Goal: Task Accomplishment & Management: Manage account settings

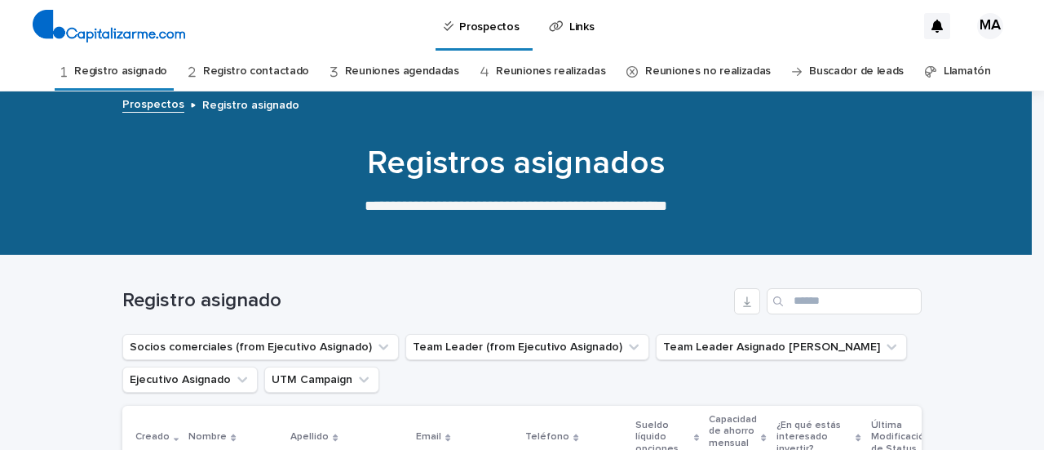
click at [234, 74] on link "Registro contactado" at bounding box center [256, 71] width 106 height 38
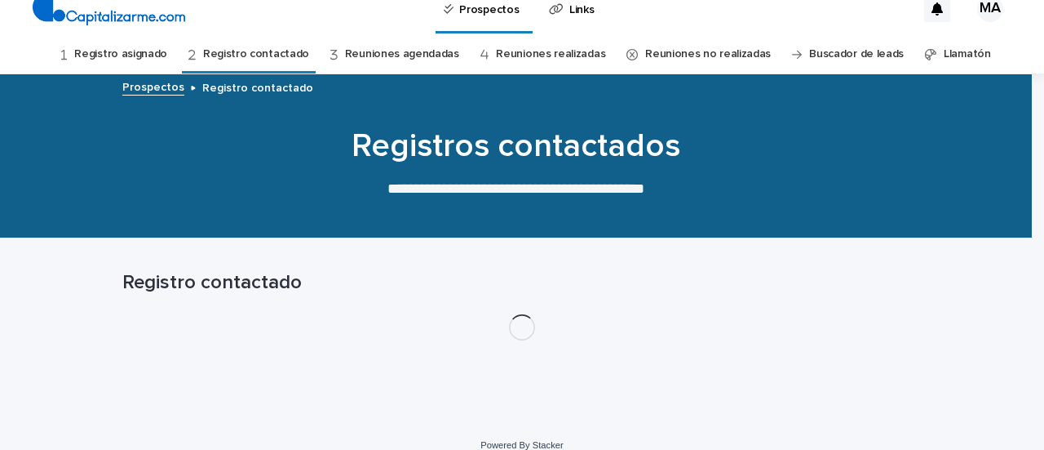
scroll to position [34, 0]
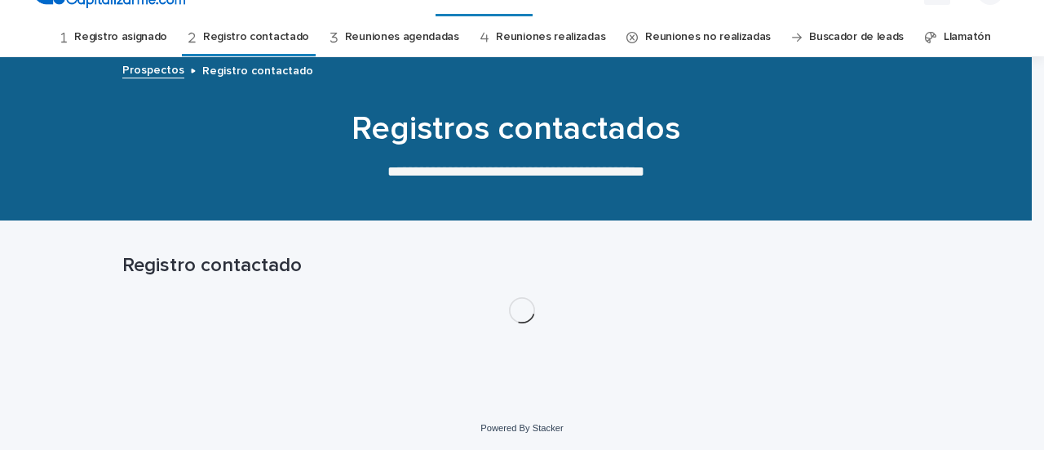
click at [135, 42] on link "Registro asignado" at bounding box center [120, 37] width 93 height 38
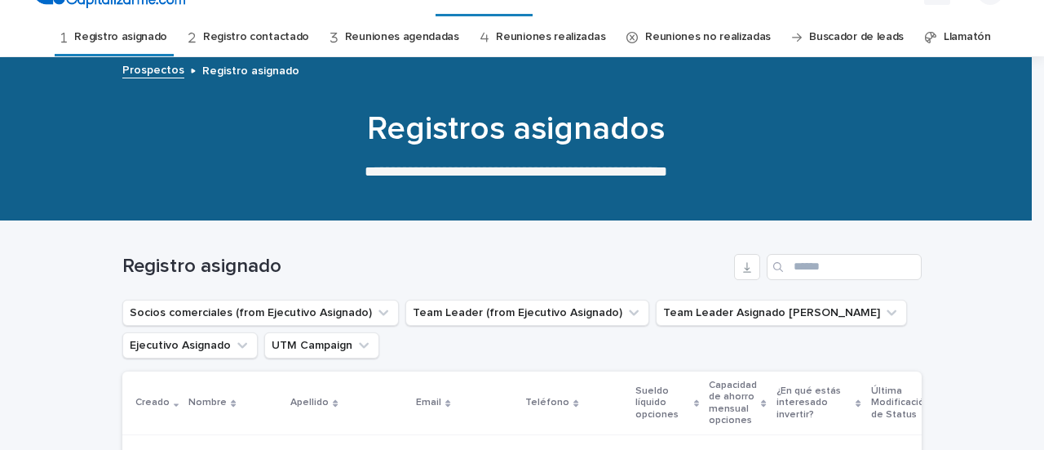
scroll to position [361, 0]
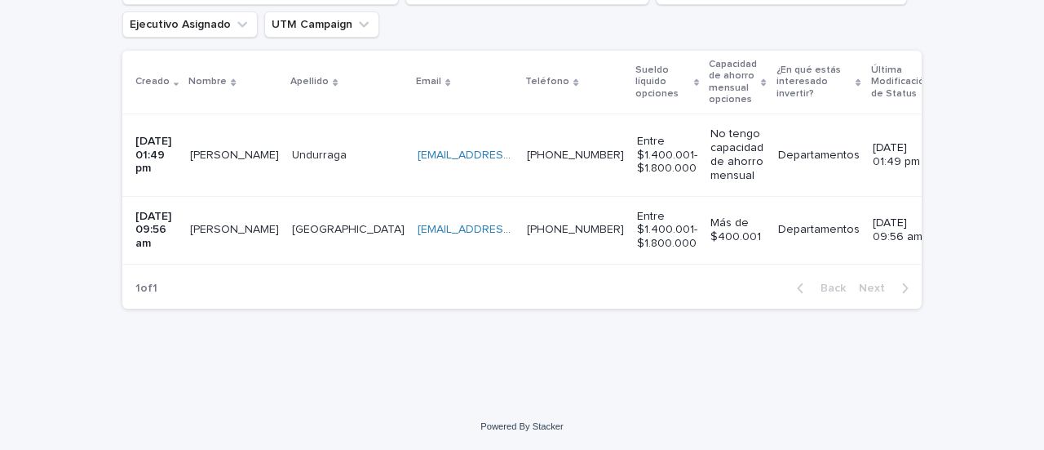
click at [246, 175] on td "[PERSON_NAME]" at bounding box center [235, 155] width 102 height 82
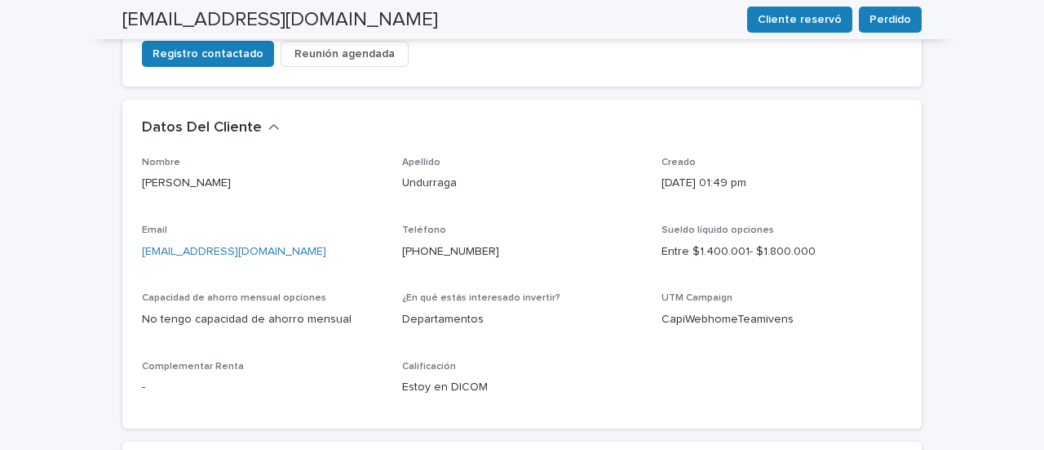
scroll to position [408, 0]
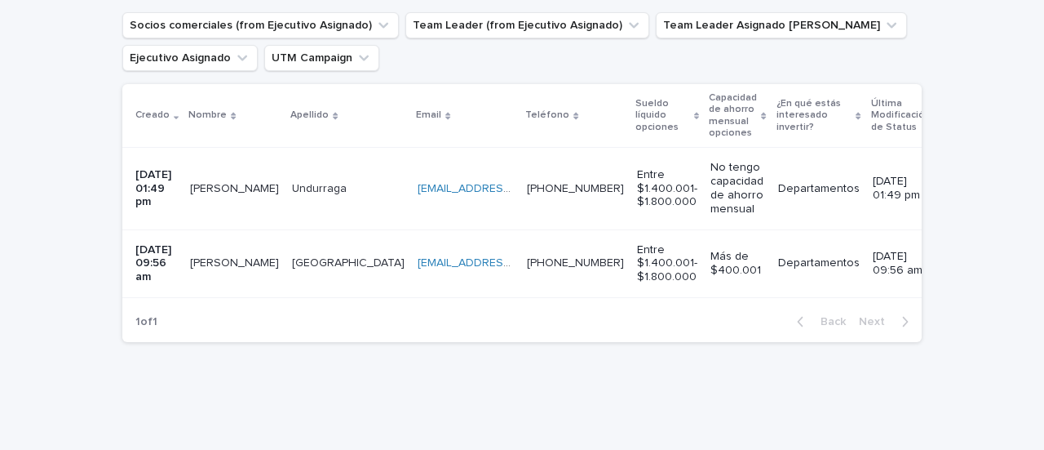
scroll to position [367, 0]
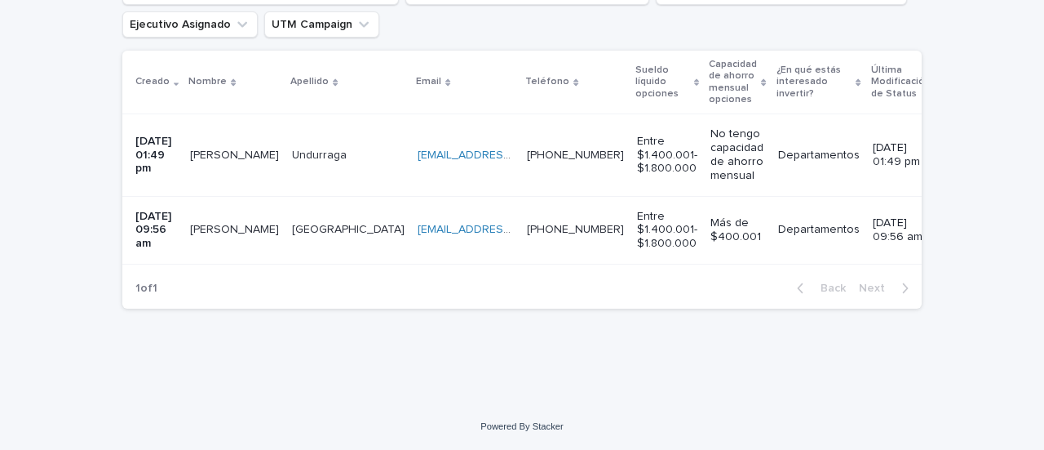
click at [246, 234] on td "Vicente Vicente" at bounding box center [235, 230] width 102 height 68
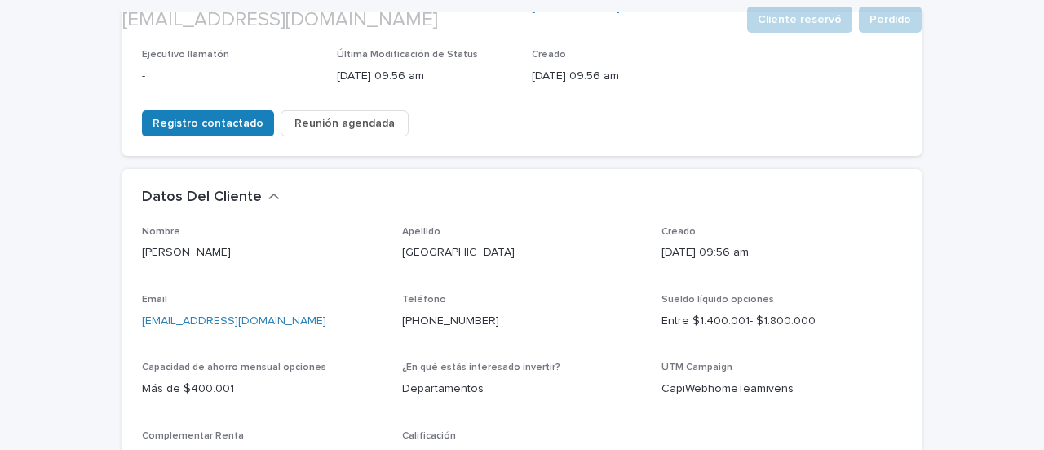
scroll to position [408, 0]
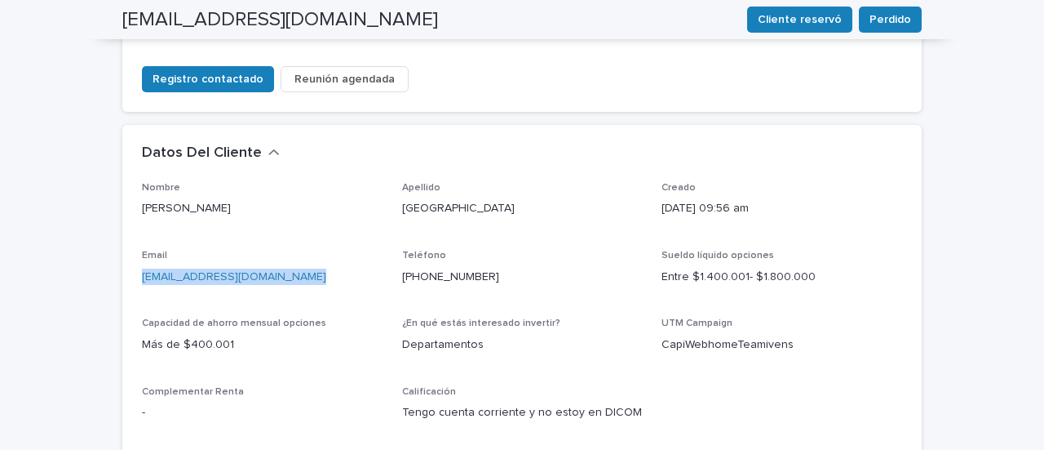
drag, startPoint x: 290, startPoint y: 219, endPoint x: 175, endPoint y: 198, distance: 116.8
click at [175, 250] on div "Email v.salamancarmiglia@gmail.com" at bounding box center [262, 274] width 241 height 48
copy div "[EMAIL_ADDRESS][DOMAIN_NAME]"
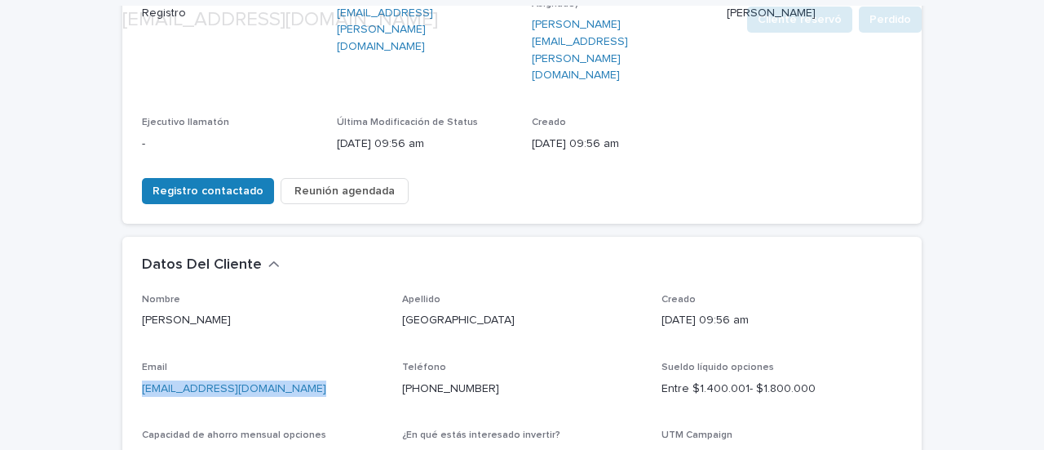
scroll to position [326, 0]
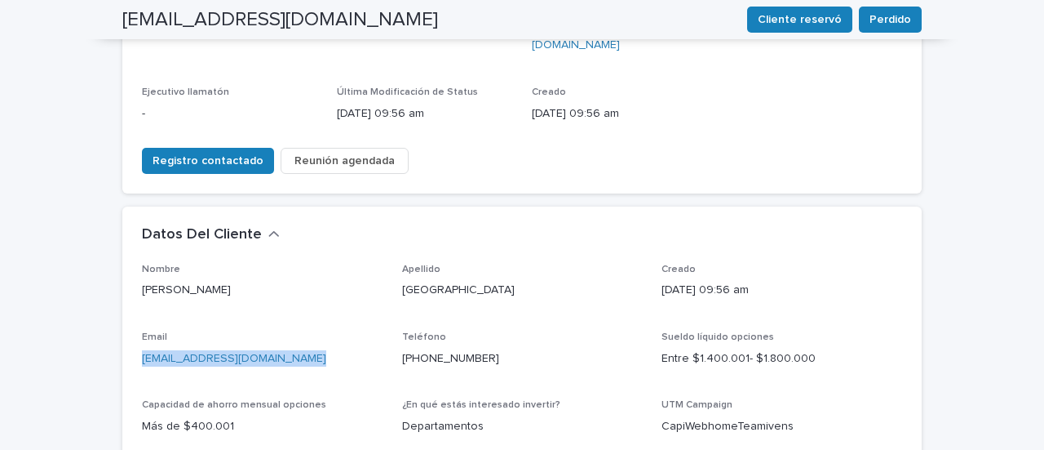
click at [339, 153] on span "Reunión agendada" at bounding box center [345, 161] width 100 height 16
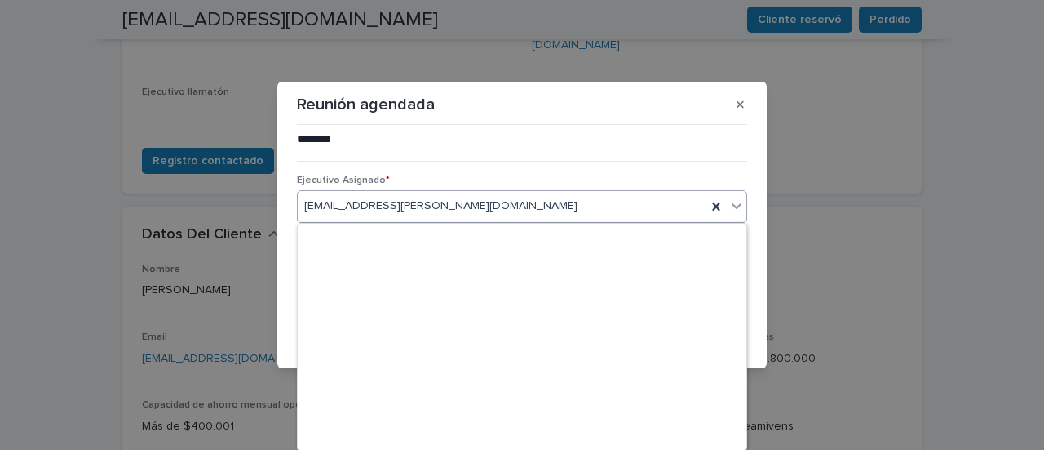
scroll to position [17903, 0]
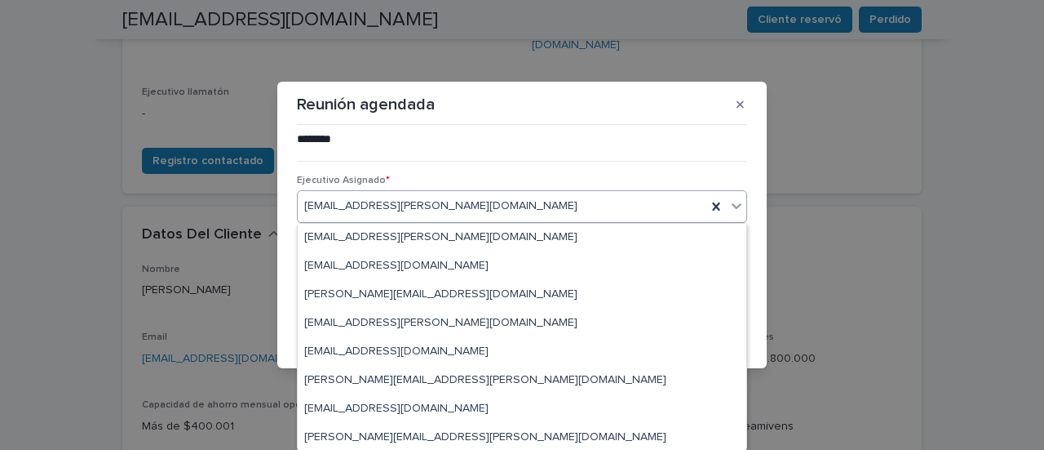
click at [396, 205] on span "[EMAIL_ADDRESS][DOMAIN_NAME]" at bounding box center [440, 205] width 273 height 17
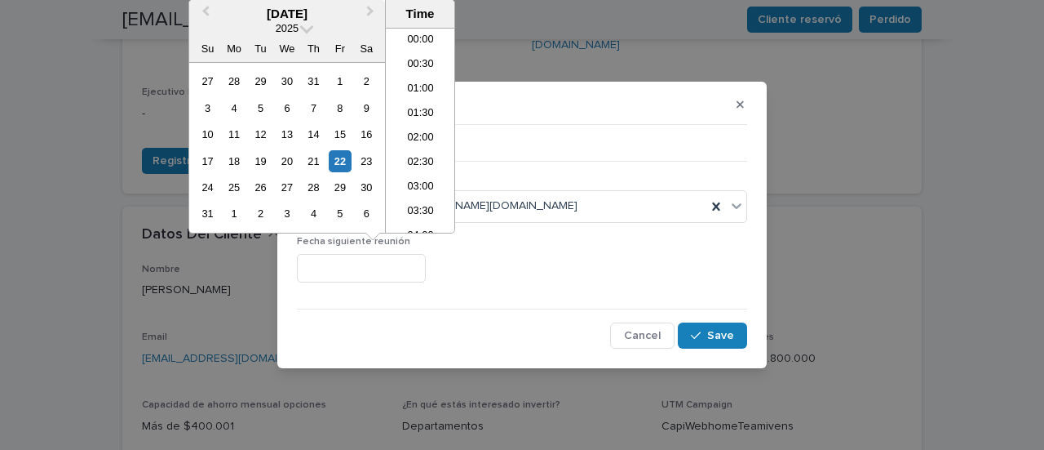
click at [387, 255] on input "text" at bounding box center [361, 268] width 129 height 29
click at [307, 190] on div "28" at bounding box center [314, 187] width 22 height 22
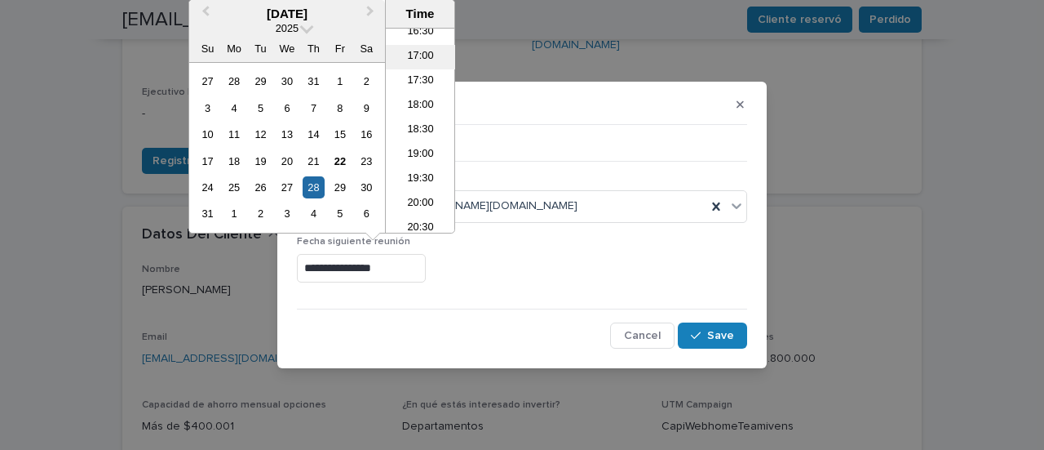
click at [419, 58] on li "17:00" at bounding box center [420, 57] width 69 height 24
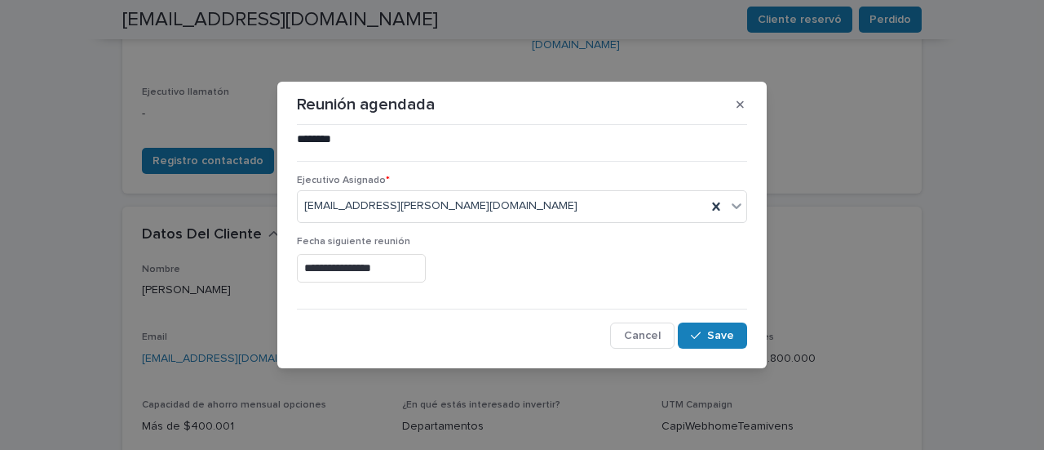
type input "**********"
click at [709, 337] on span "Save" at bounding box center [720, 335] width 27 height 11
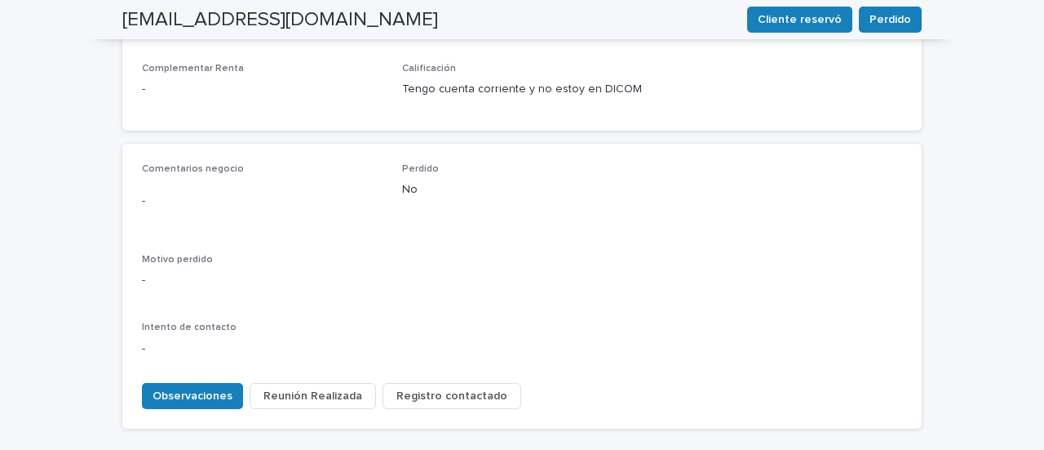
scroll to position [706, 0]
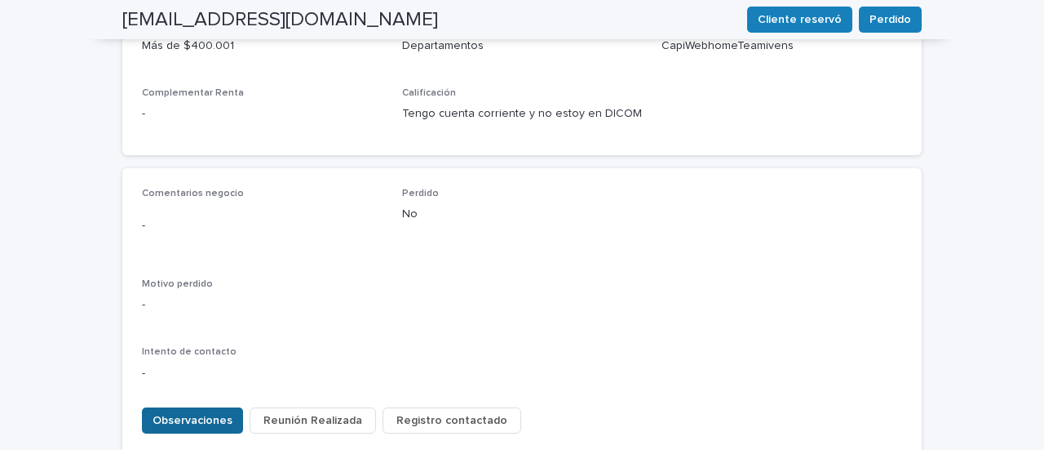
click at [184, 412] on span "Observaciones" at bounding box center [193, 420] width 80 height 16
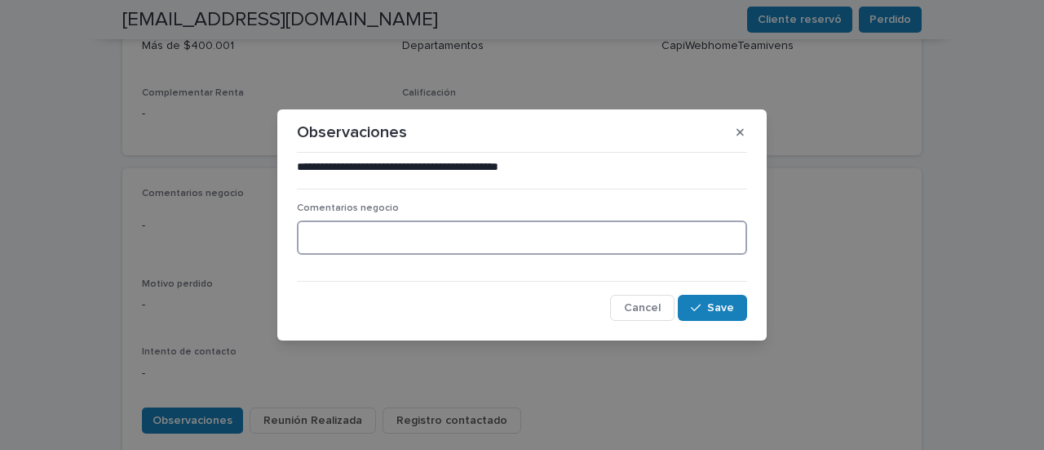
click at [420, 236] on textarea at bounding box center [522, 237] width 450 height 34
type textarea "**********"
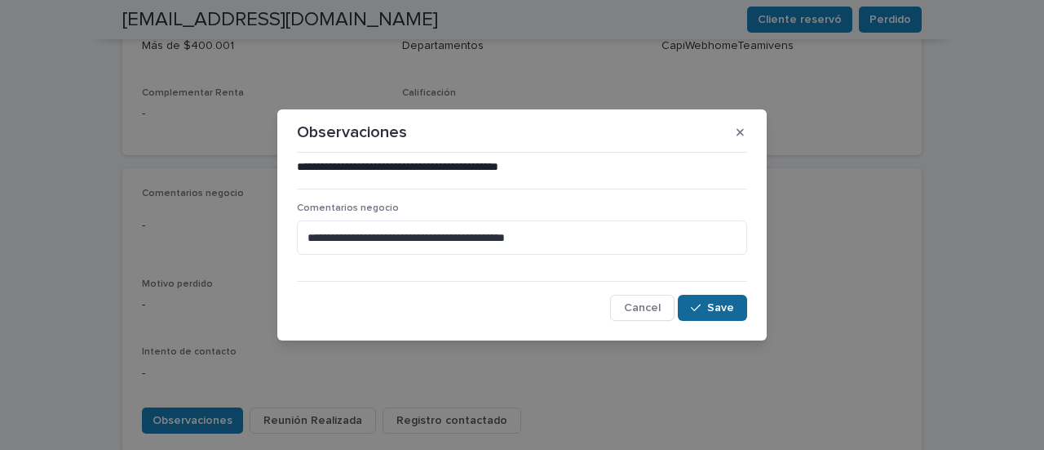
click at [724, 308] on span "Save" at bounding box center [720, 307] width 27 height 11
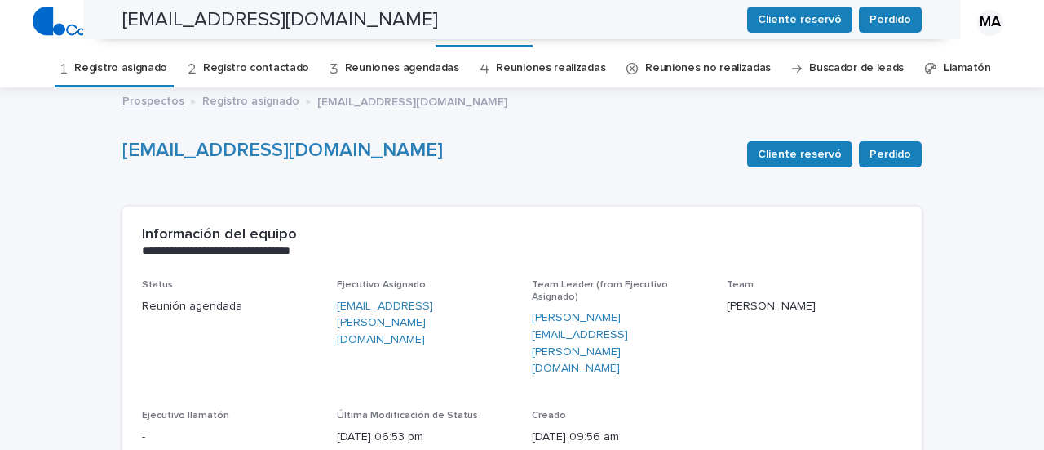
scroll to position [0, 0]
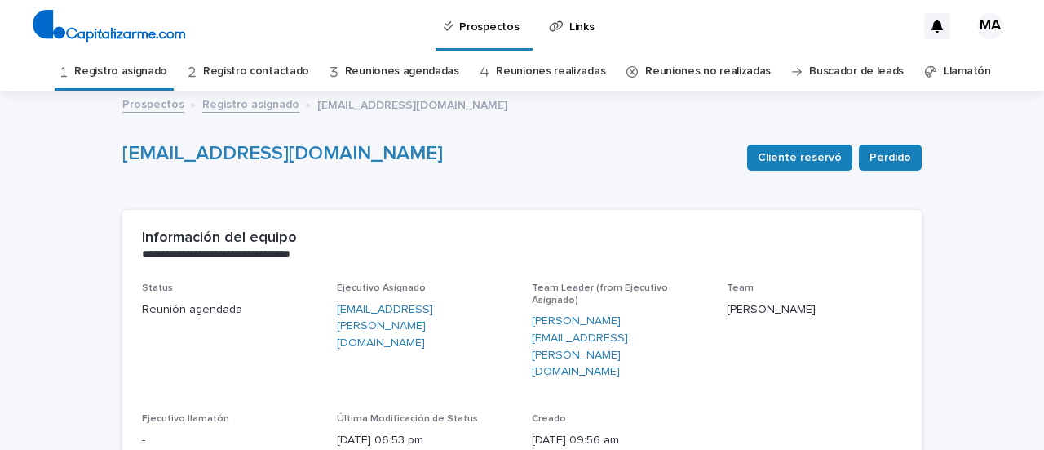
click at [261, 63] on link "Registro contactado" at bounding box center [256, 71] width 106 height 38
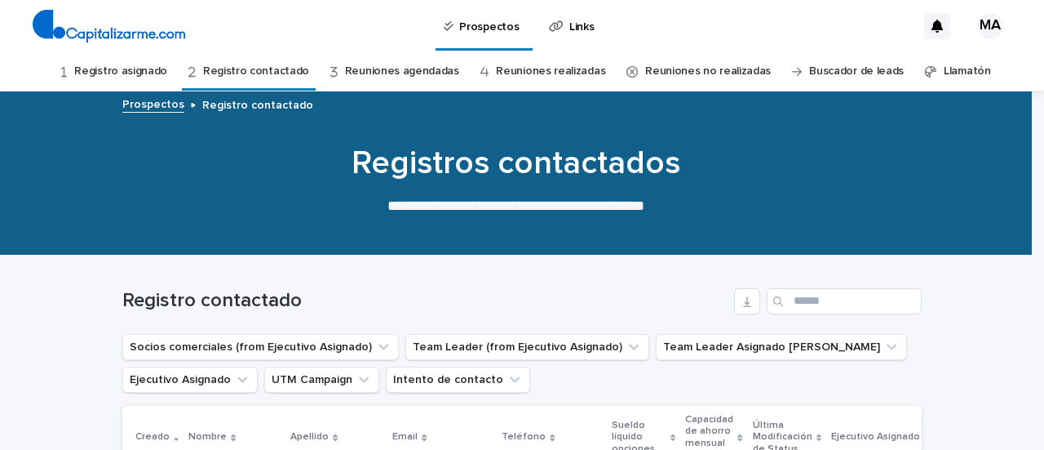
click at [378, 63] on link "Reuniones agendadas" at bounding box center [402, 71] width 114 height 38
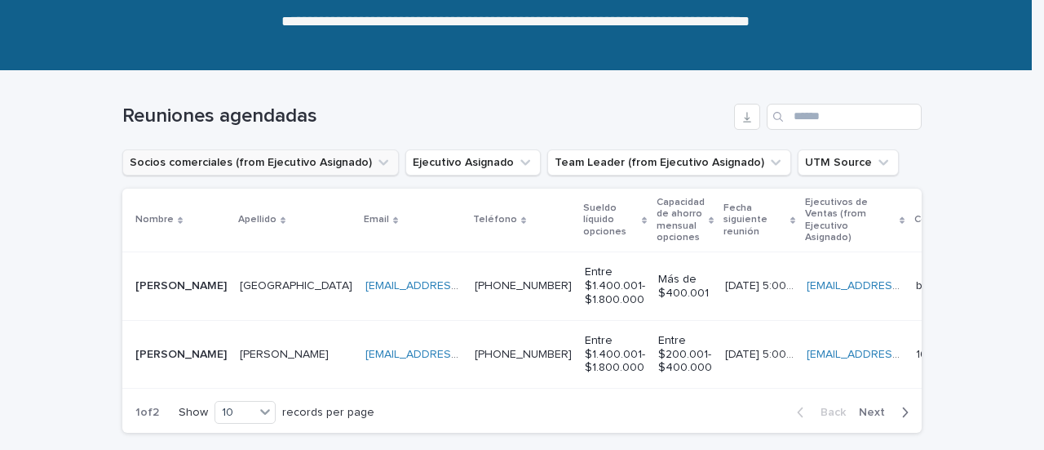
scroll to position [245, 0]
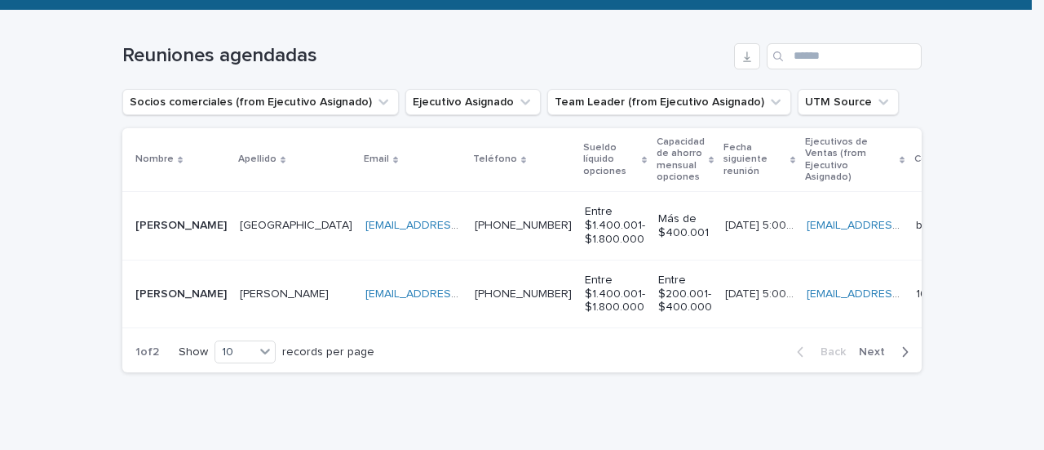
click at [175, 295] on p at bounding box center [180, 294] width 91 height 14
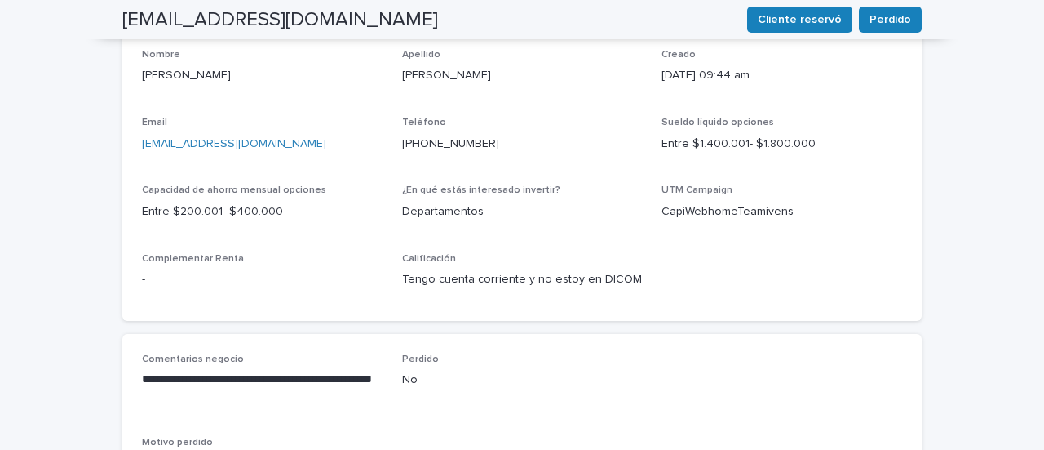
scroll to position [734, 0]
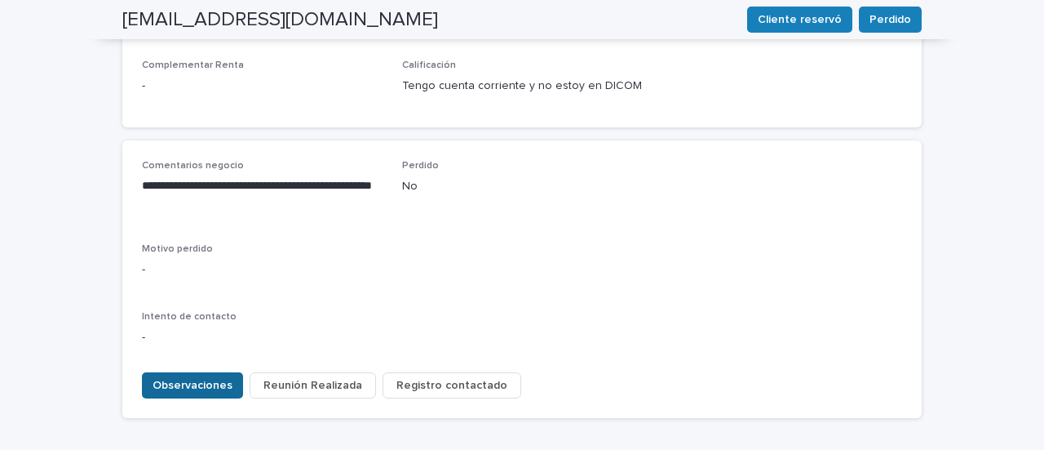
click at [188, 372] on button "Observaciones" at bounding box center [192, 385] width 101 height 26
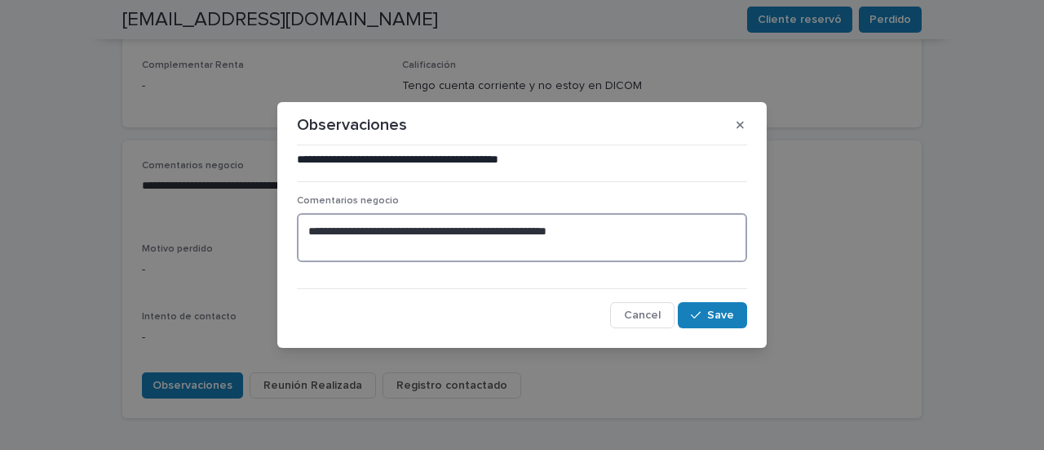
drag, startPoint x: 689, startPoint y: 237, endPoint x: 0, endPoint y: 171, distance: 691.7
click at [0, 171] on div "**********" at bounding box center [522, 225] width 1044 height 450
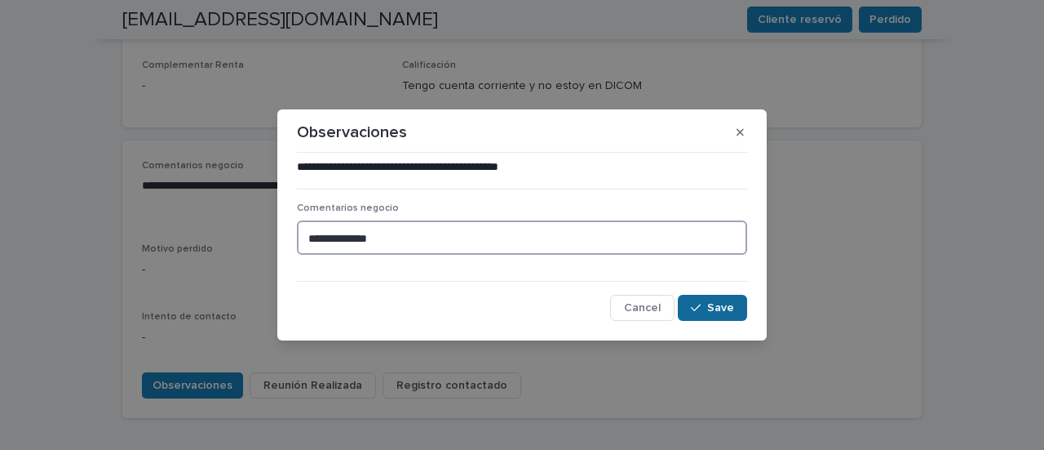
type textarea "**********"
click at [716, 309] on span "Save" at bounding box center [720, 307] width 27 height 11
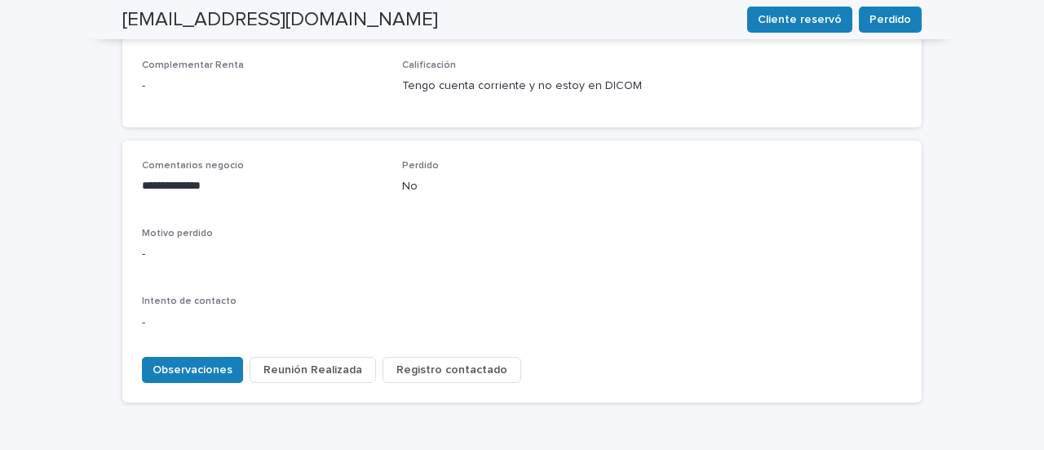
click at [336, 361] on span "Reunión Realizada" at bounding box center [313, 369] width 99 height 16
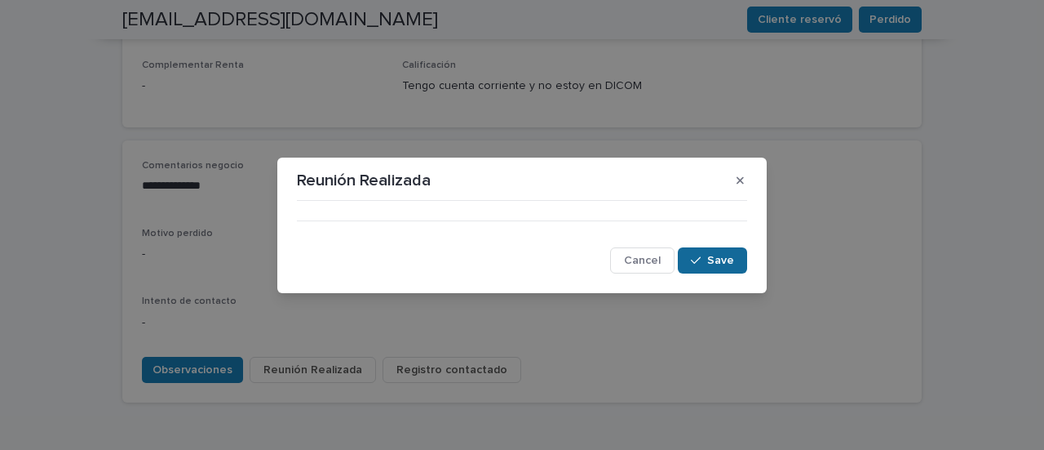
click at [715, 265] on button "Save" at bounding box center [712, 260] width 69 height 26
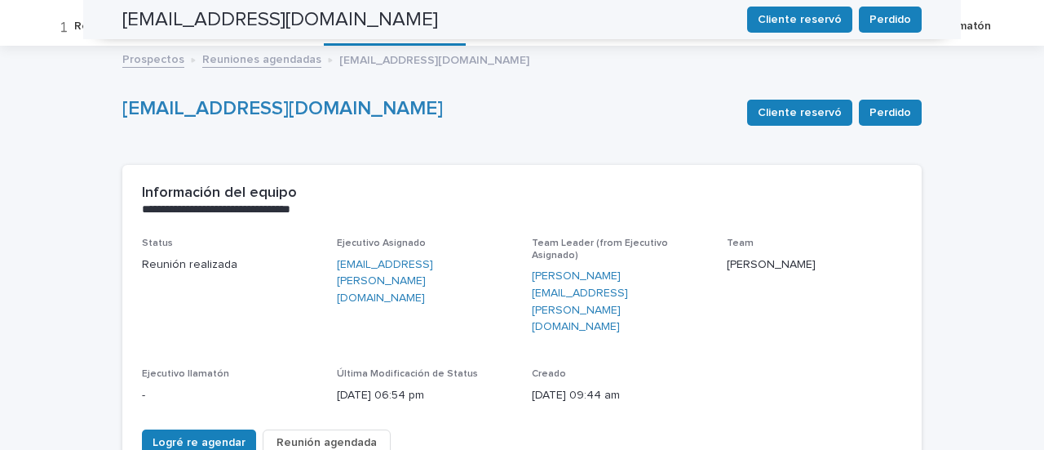
scroll to position [0, 0]
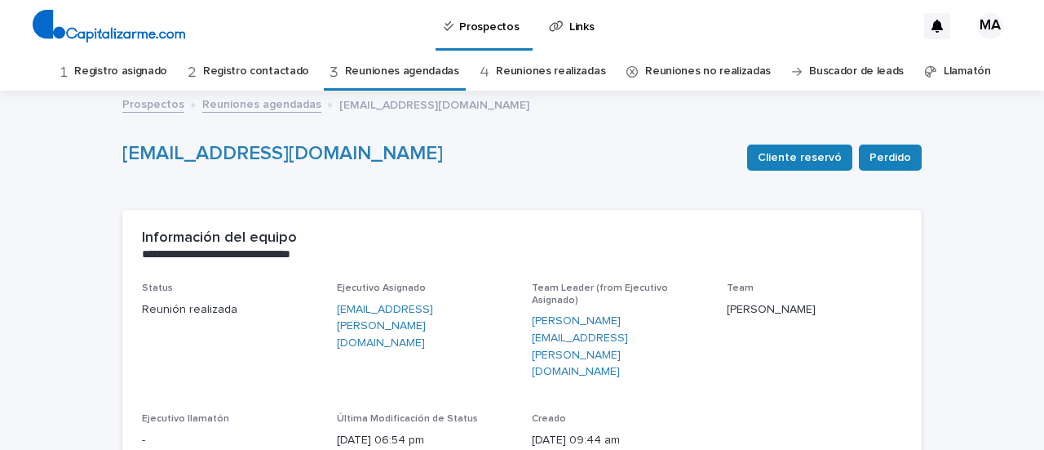
click at [249, 74] on link "Registro contactado" at bounding box center [256, 71] width 106 height 38
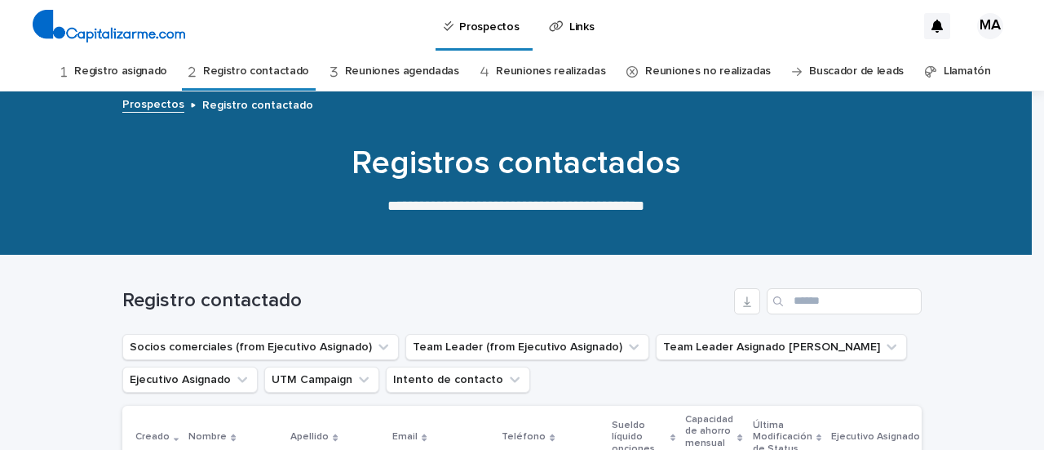
click at [150, 68] on link "Registro asignado" at bounding box center [120, 71] width 93 height 38
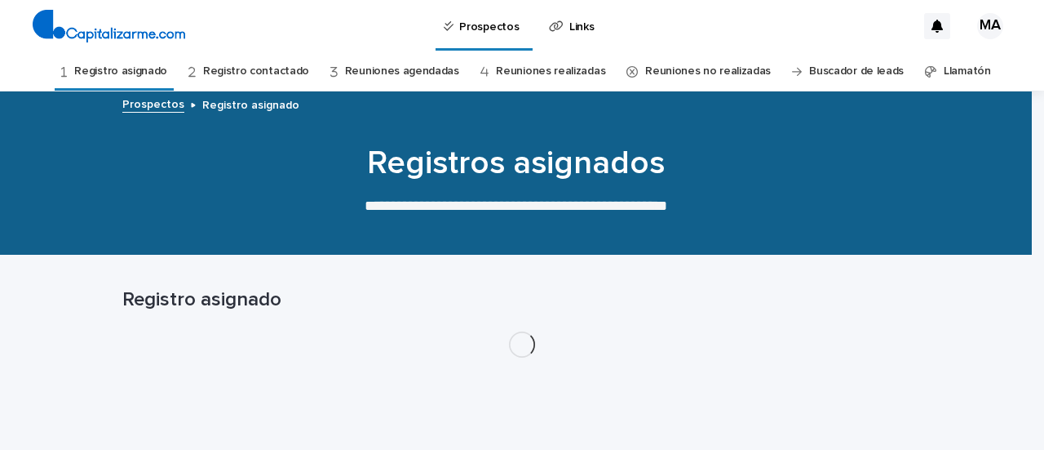
click at [238, 74] on link "Registro contactado" at bounding box center [256, 71] width 106 height 38
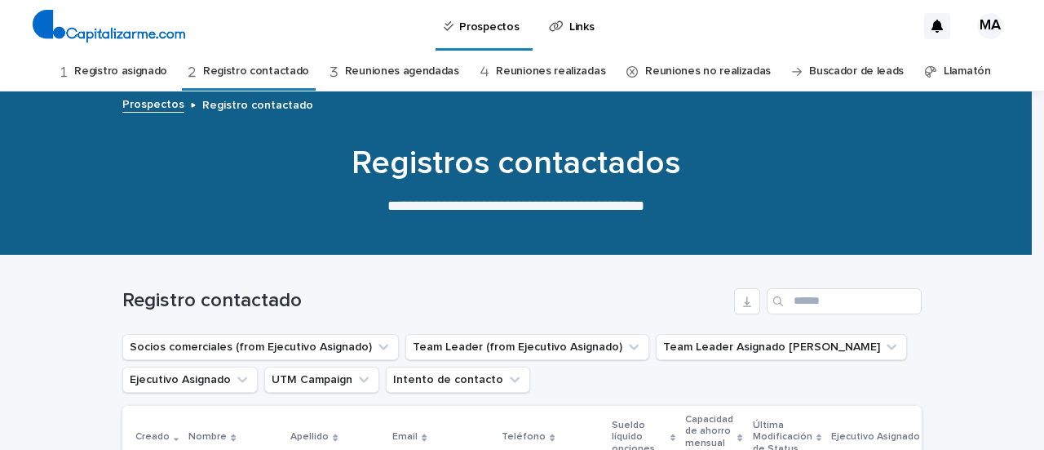
click at [379, 66] on link "Reuniones agendadas" at bounding box center [402, 71] width 114 height 38
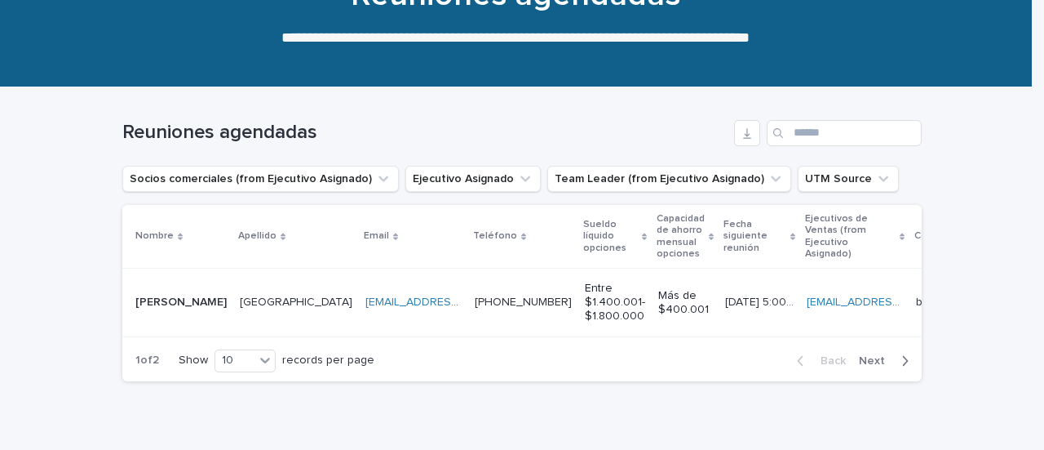
scroll to position [252, 0]
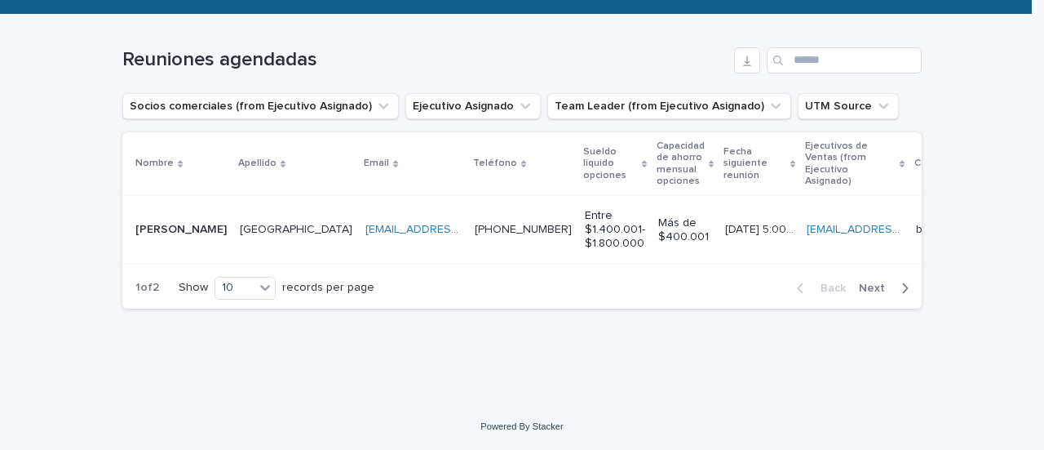
click at [233, 236] on td "Salamanca Salamanca" at bounding box center [296, 230] width 126 height 68
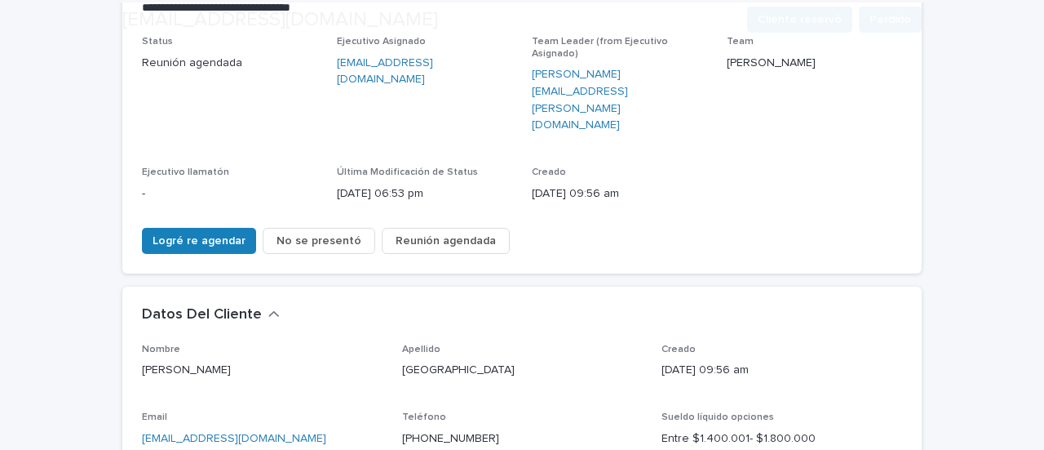
scroll to position [326, 0]
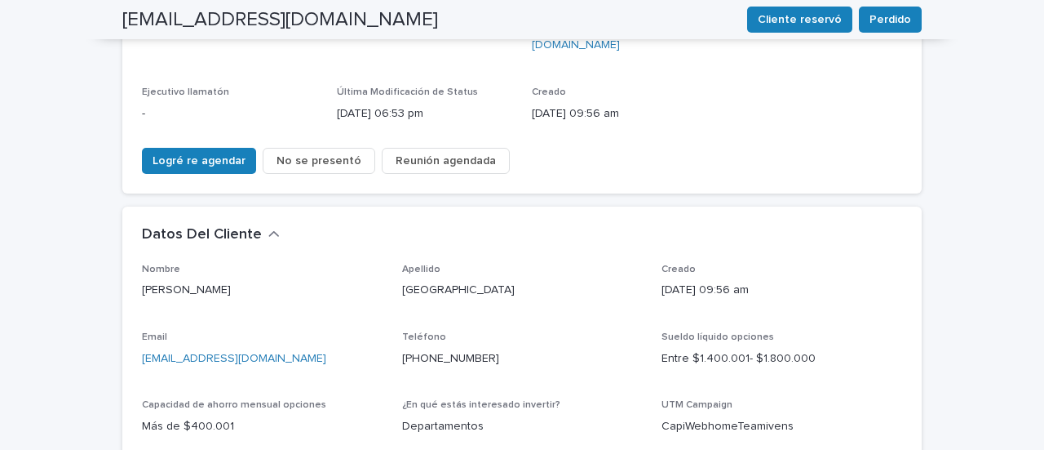
drag, startPoint x: 649, startPoint y: 224, endPoint x: 759, endPoint y: 230, distance: 109.5
click at [797, 264] on div "Nombre [PERSON_NAME] Salamanca Creado [DATE] 09:56 am Email [EMAIL_ADDRESS][DOM…" at bounding box center [522, 390] width 760 height 252
copy p "[DATE] 09:56 am"
click at [0, 208] on div "**********" at bounding box center [522, 336] width 1044 height 1140
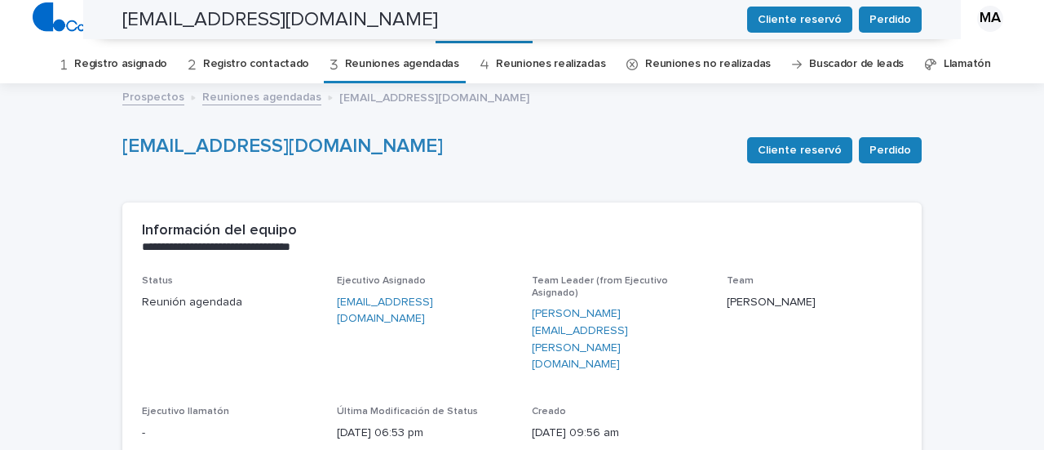
scroll to position [0, 0]
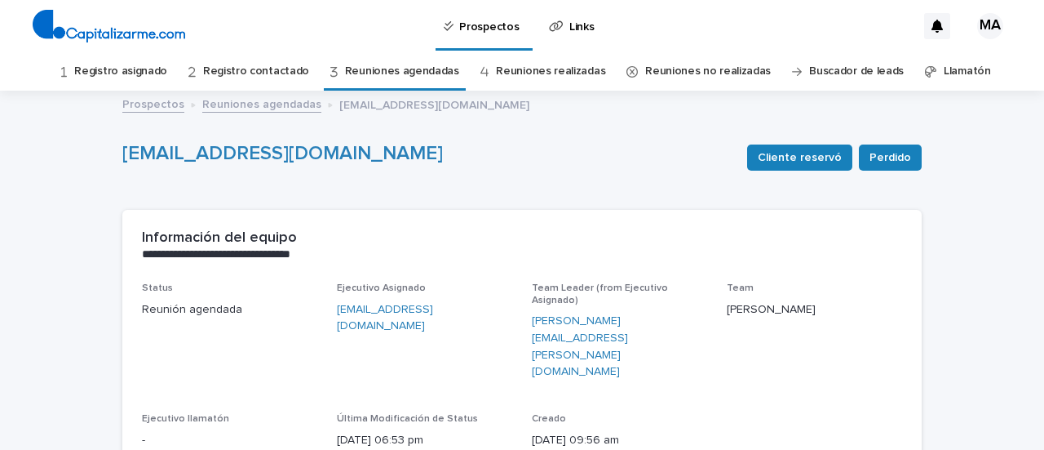
click at [131, 71] on link "Registro asignado" at bounding box center [120, 71] width 93 height 38
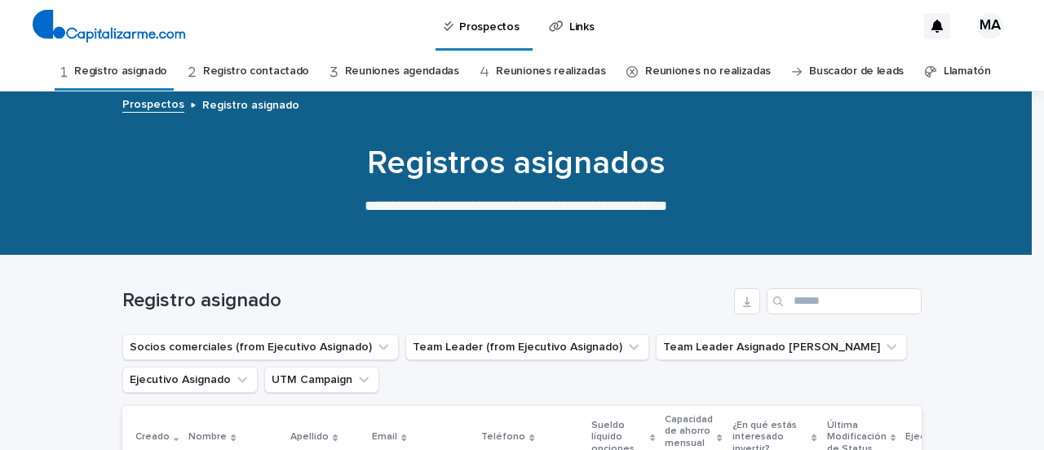
scroll to position [299, 0]
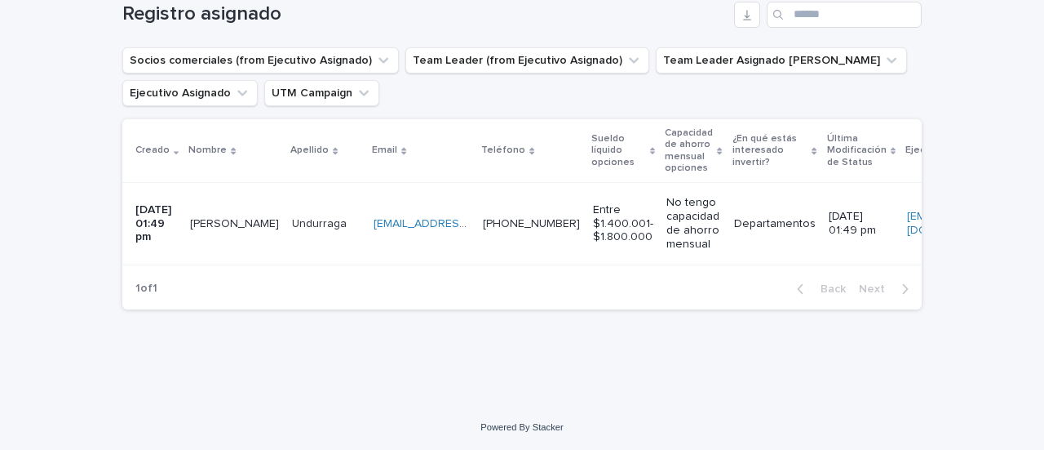
click at [237, 229] on td "[PERSON_NAME]" at bounding box center [235, 224] width 102 height 82
